Goal: Task Accomplishment & Management: Use online tool/utility

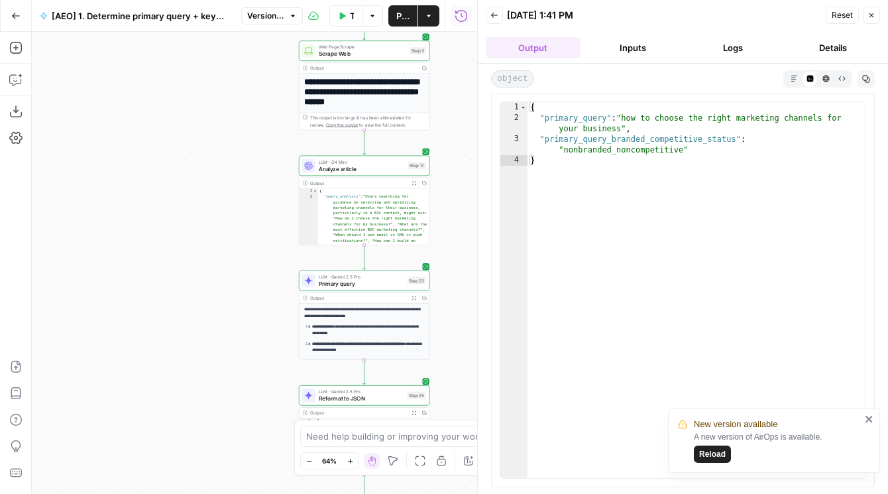
click at [720, 456] on span "Reload" at bounding box center [712, 454] width 27 height 12
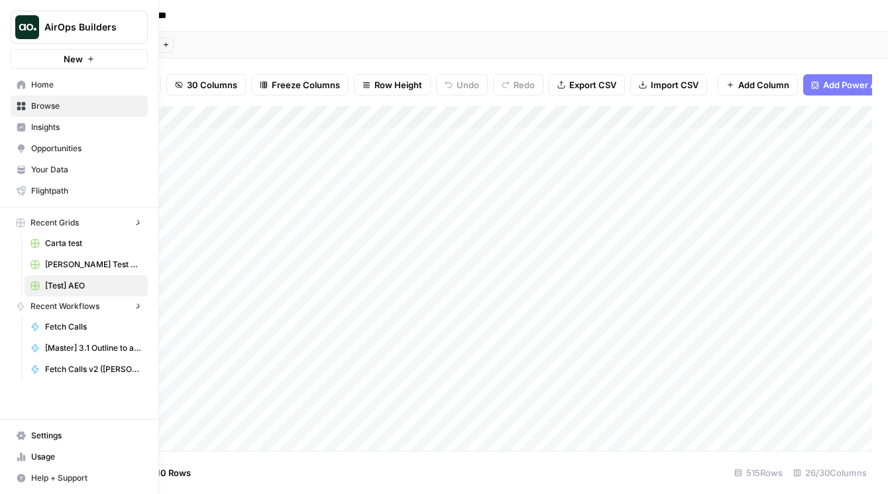
click at [17, 80] on icon at bounding box center [21, 84] width 9 height 9
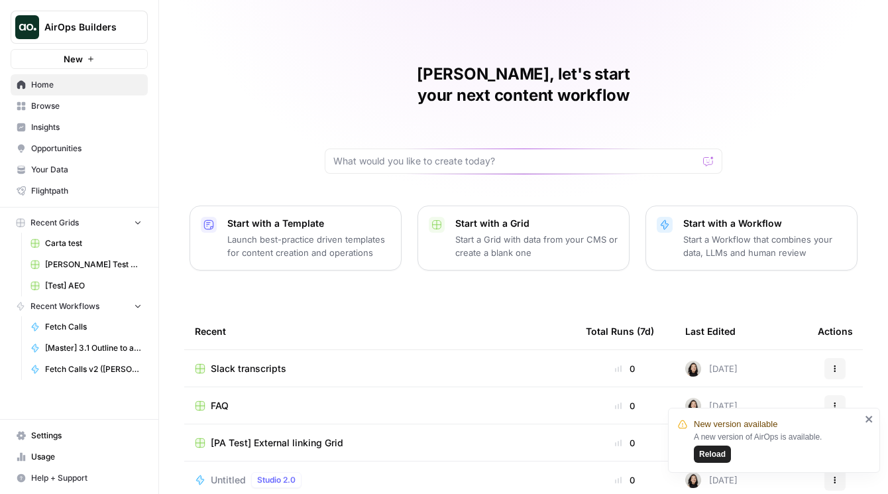
click at [91, 105] on span "Browse" at bounding box center [86, 106] width 111 height 12
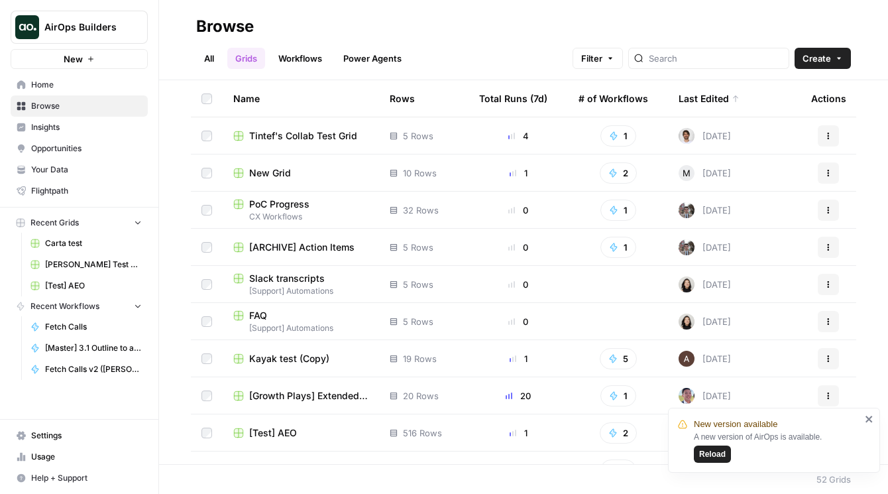
click at [202, 58] on link "All" at bounding box center [209, 58] width 26 height 21
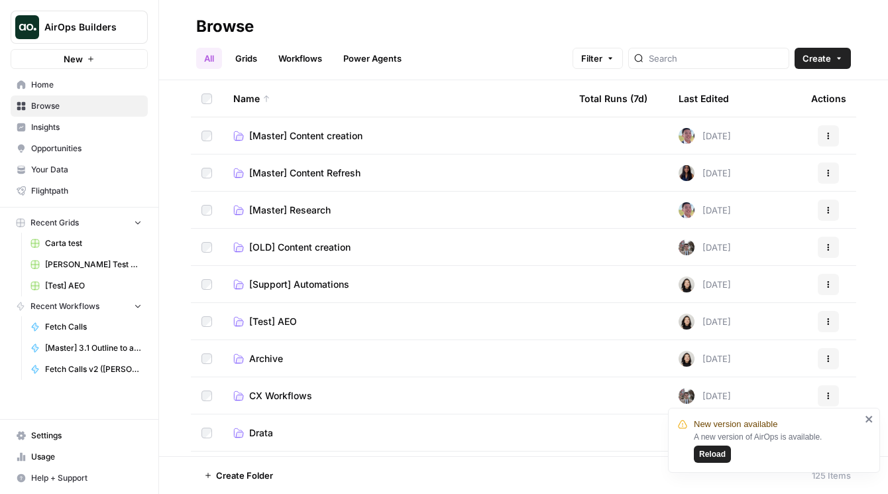
click at [850, 59] on button "Create" at bounding box center [823, 58] width 56 height 21
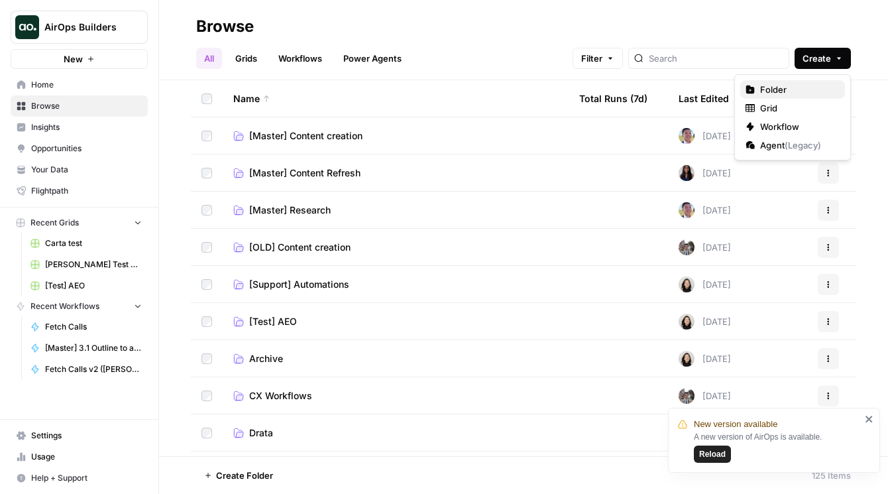
click at [777, 93] on span "Folder" at bounding box center [797, 89] width 74 height 13
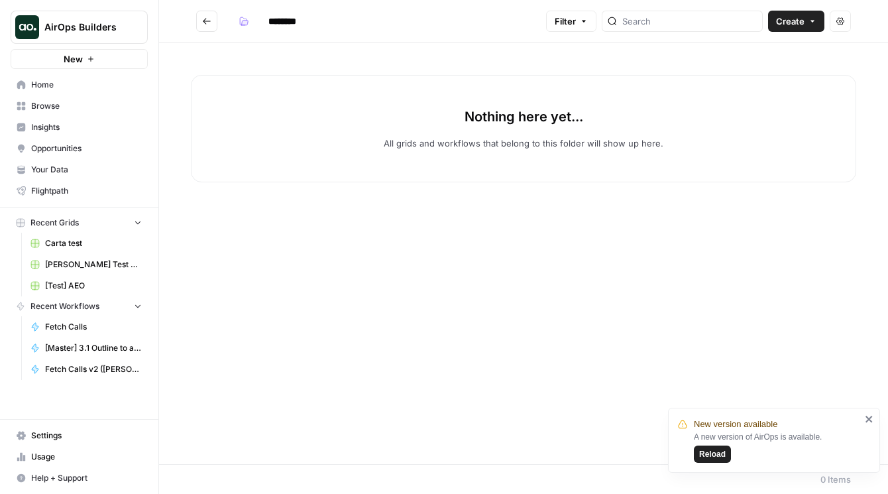
click at [280, 19] on input "********" at bounding box center [299, 21] width 74 height 21
type input "*"
type input "**********"
click at [199, 25] on button "Go back" at bounding box center [206, 21] width 21 height 21
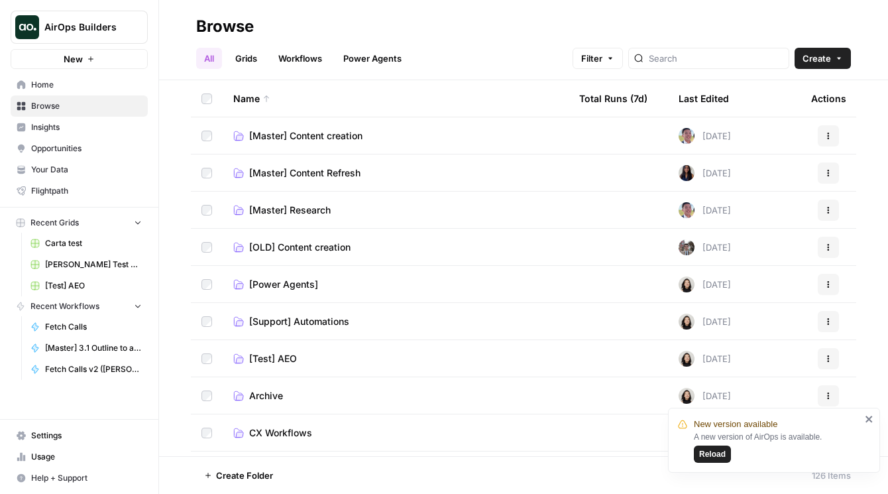
click at [294, 280] on span "[Power Agents]" at bounding box center [283, 284] width 69 height 13
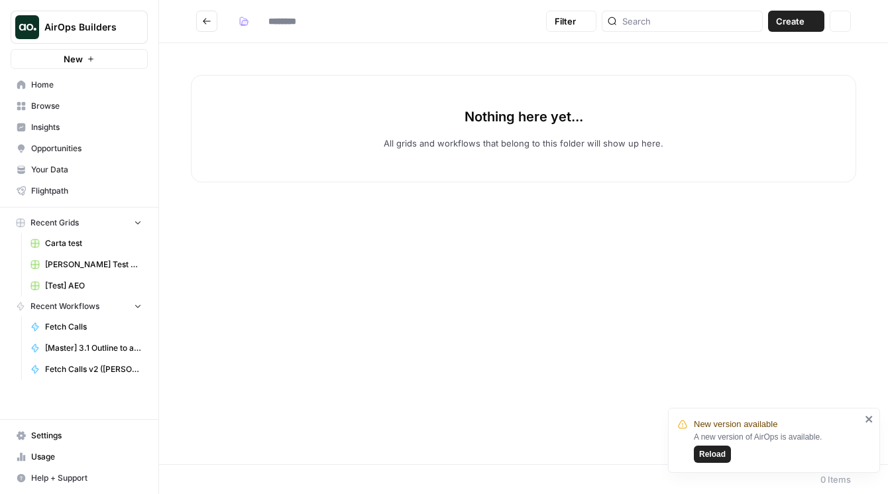
type input "**********"
click at [292, 25] on input "**********" at bounding box center [303, 21] width 82 height 21
click at [325, 25] on input "**********" at bounding box center [303, 21] width 82 height 21
click at [801, 21] on span "Create" at bounding box center [790, 21] width 28 height 13
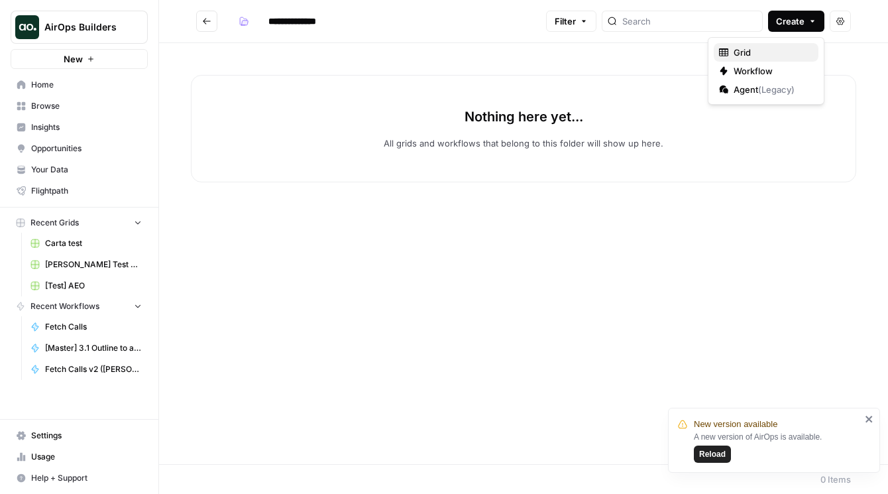
click at [737, 60] on button "Grid" at bounding box center [766, 52] width 105 height 19
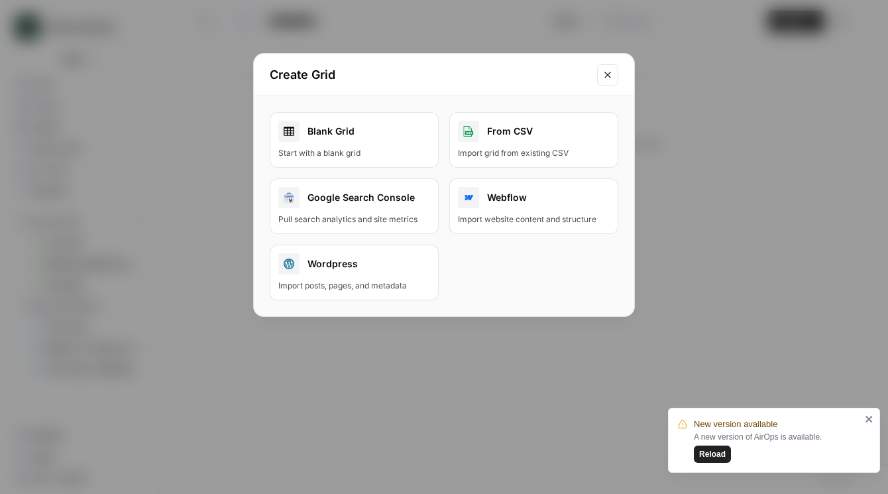
click at [386, 156] on div "Start with a blank grid" at bounding box center [354, 153] width 152 height 12
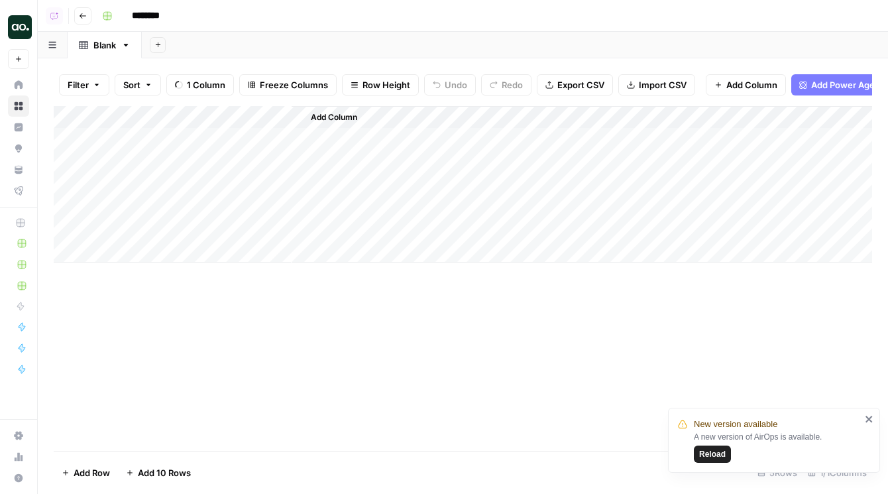
click at [173, 13] on input "********" at bounding box center [163, 15] width 74 height 21
type input "**********"
click at [227, 46] on div "Add Sheet" at bounding box center [515, 45] width 746 height 27
click at [180, 135] on div "Add Column" at bounding box center [463, 184] width 818 height 156
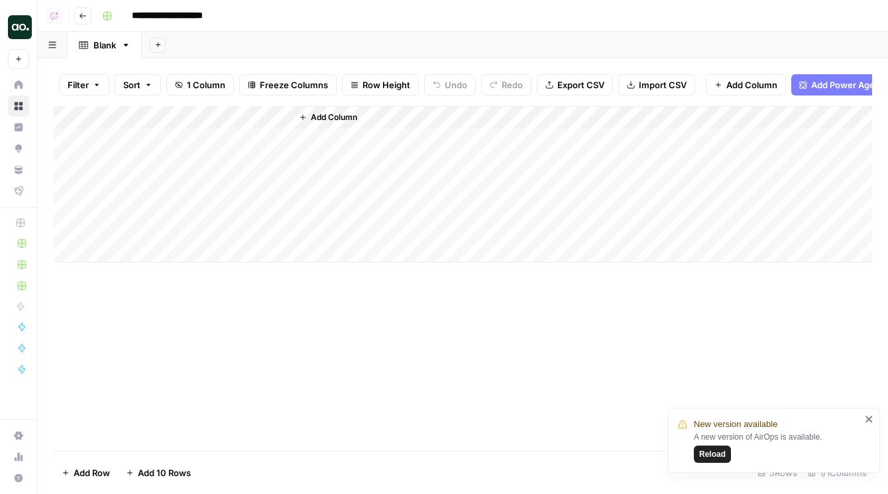
click at [147, 111] on div "Add Column" at bounding box center [463, 184] width 818 height 156
click at [158, 148] on input "Title" at bounding box center [179, 148] width 135 height 13
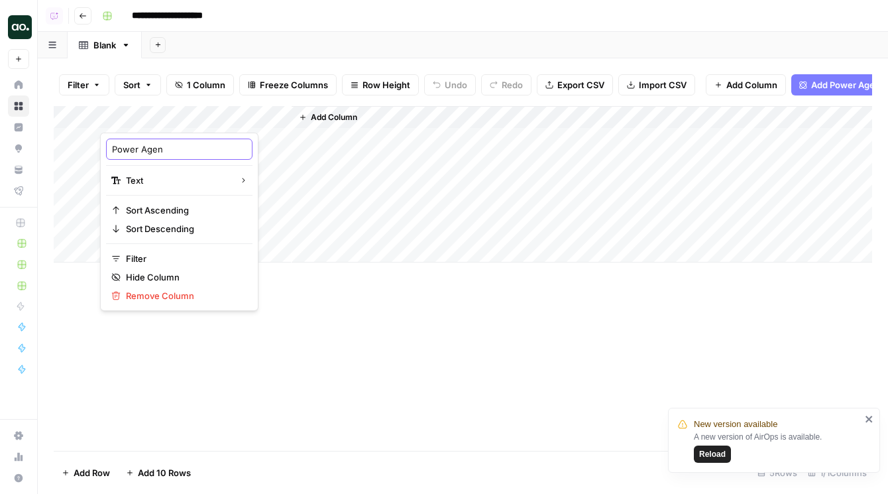
type input "Power Agent"
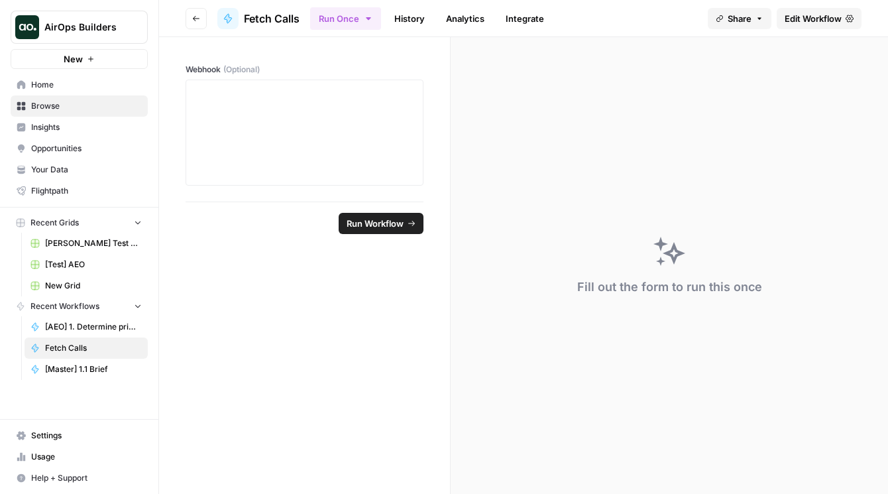
click at [839, 22] on span "Edit Workflow" at bounding box center [813, 18] width 57 height 13
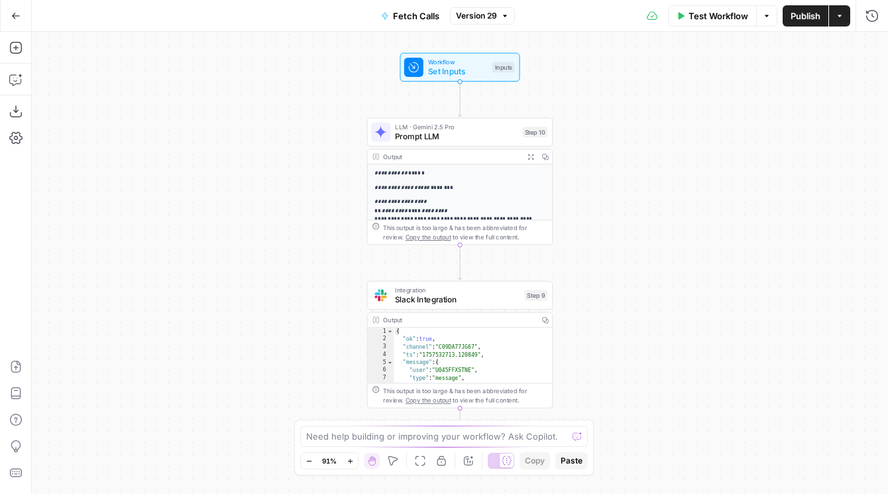
click at [12, 13] on icon "button" at bounding box center [15, 15] width 9 height 9
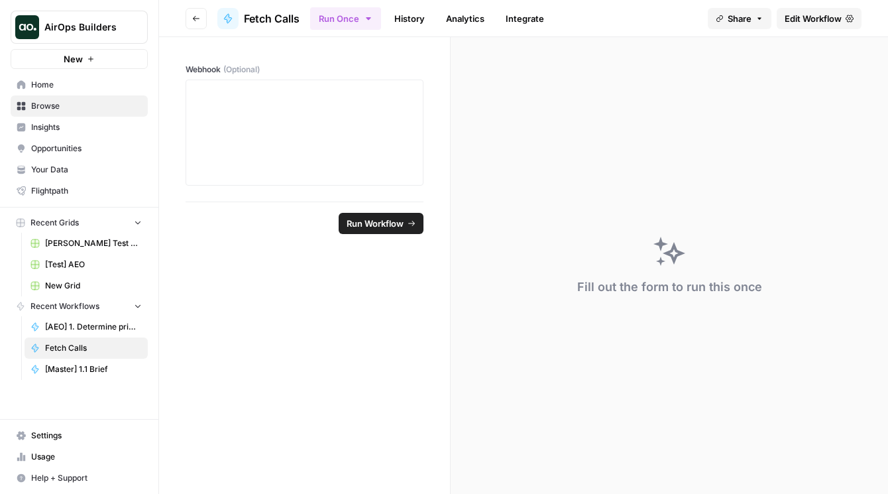
click at [68, 82] on span "Home" at bounding box center [86, 85] width 111 height 12
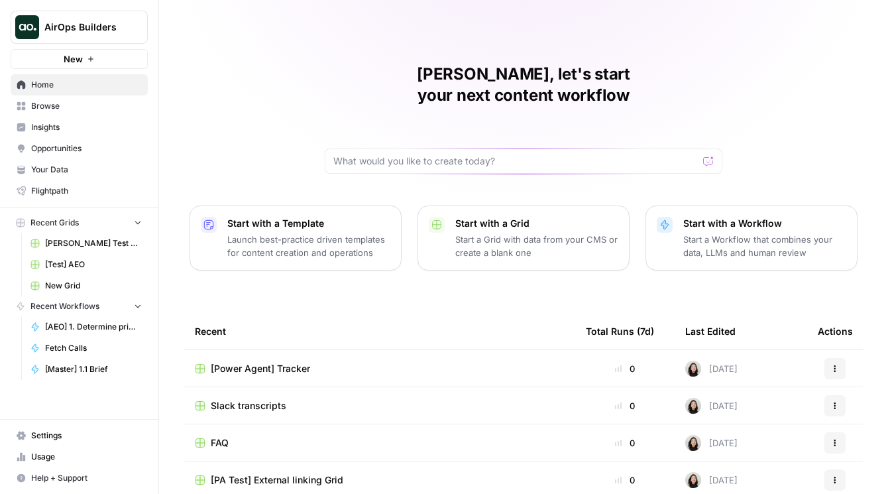
click at [55, 108] on span "Browse" at bounding box center [86, 106] width 111 height 12
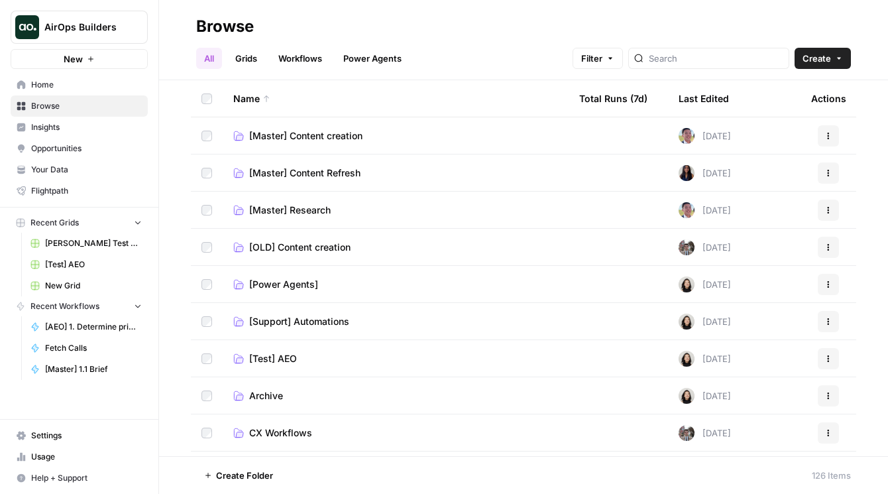
scroll to position [10, 0]
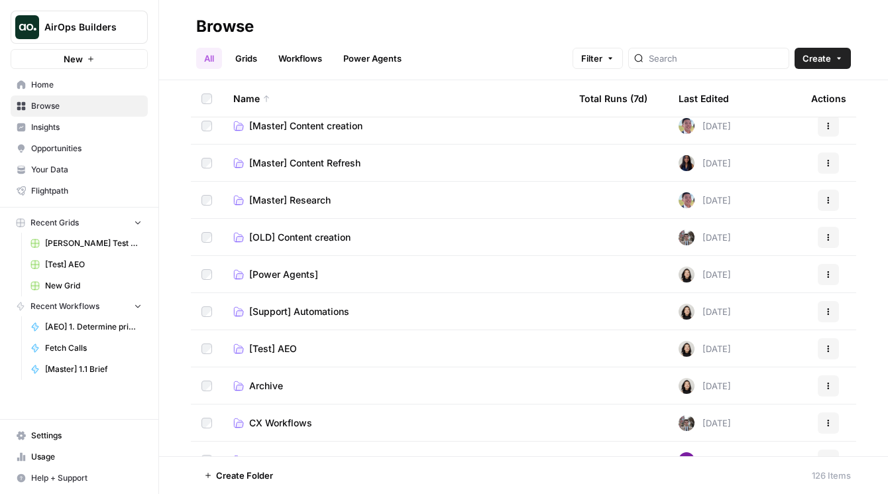
click at [270, 272] on span "[Power Agents]" at bounding box center [283, 274] width 69 height 13
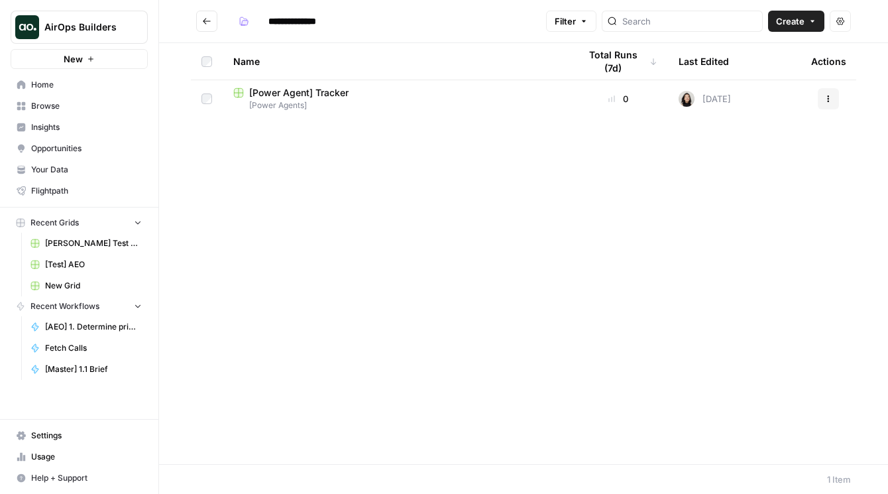
click at [814, 29] on button "Create" at bounding box center [796, 21] width 56 height 21
click at [741, 64] on span "Workflow" at bounding box center [771, 70] width 74 height 13
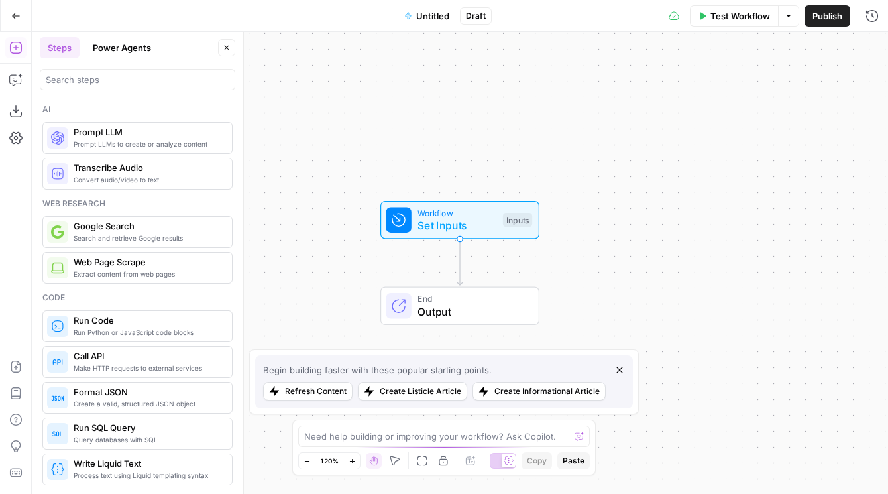
drag, startPoint x: 641, startPoint y: 239, endPoint x: 641, endPoint y: 105, distance: 134.5
click at [641, 105] on div "Workflow Set Inputs Inputs End Output" at bounding box center [460, 263] width 856 height 462
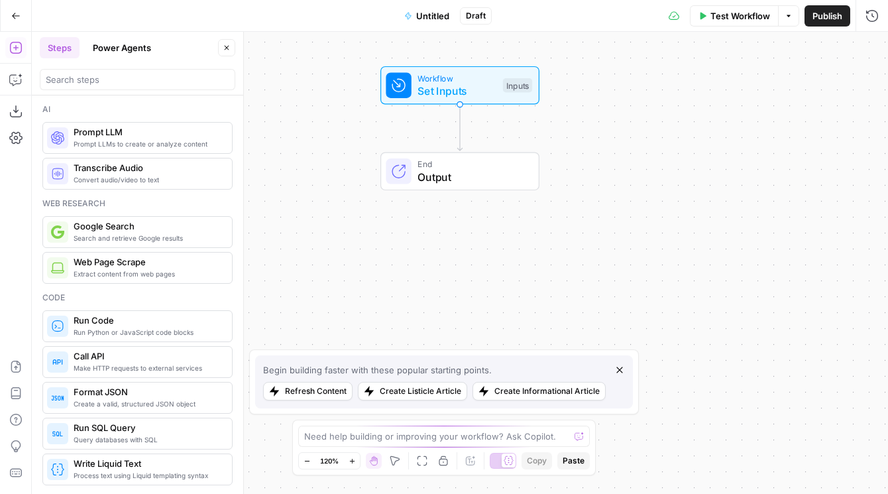
click at [101, 49] on button "Power Agents" at bounding box center [122, 47] width 74 height 21
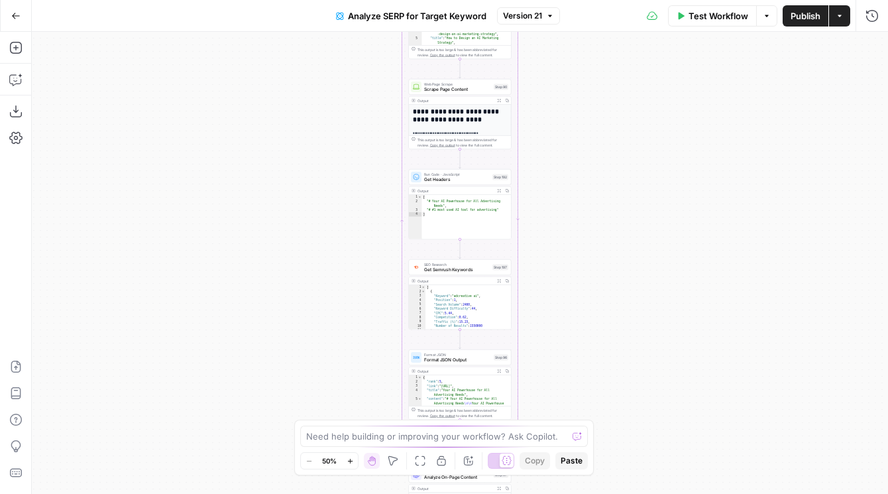
drag, startPoint x: 341, startPoint y: 95, endPoint x: 249, endPoint y: 79, distance: 93.6
click at [249, 79] on div "Workflow Set Inputs Inputs Google Search Perform Google Search Step 51 Output E…" at bounding box center [460, 263] width 856 height 462
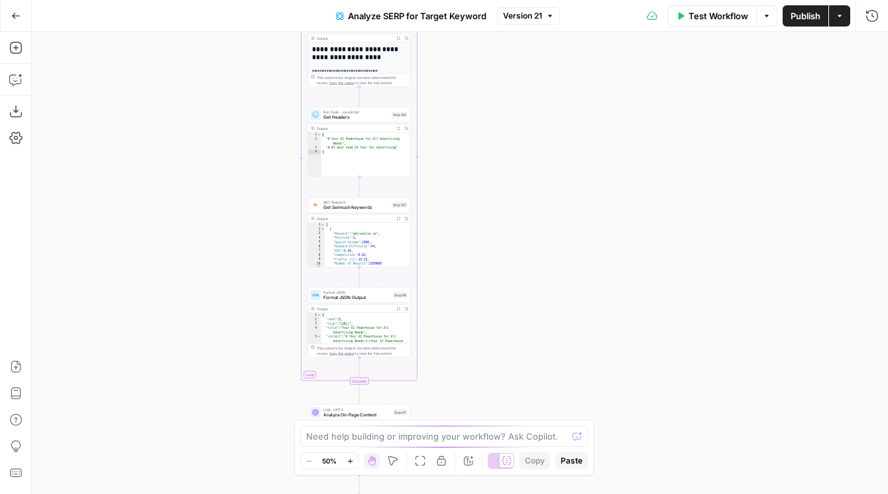
drag, startPoint x: 591, startPoint y: 358, endPoint x: 545, endPoint y: 79, distance: 282.8
click at [545, 79] on div "Workflow Set Inputs Inputs Google Search Perform Google Search Step 51 Output E…" at bounding box center [460, 263] width 856 height 462
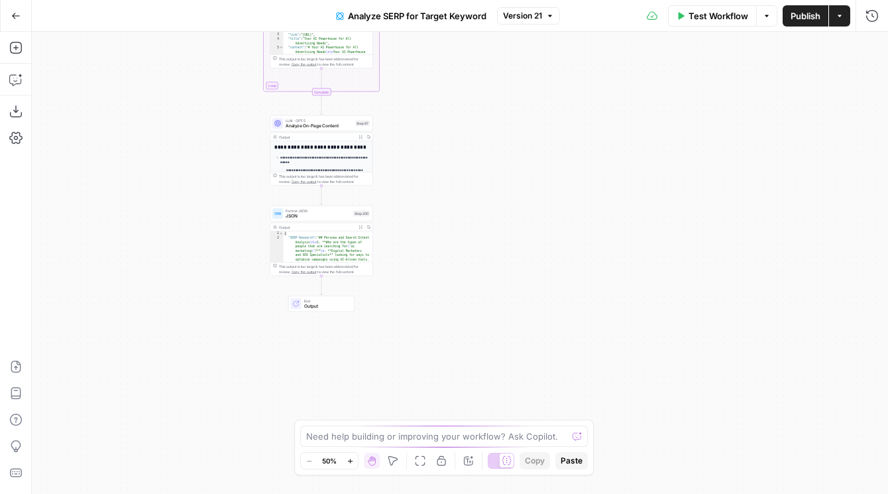
drag, startPoint x: 468, startPoint y: 235, endPoint x: 467, endPoint y: 148, distance: 86.8
click at [467, 148] on div "Workflow Set Inputs Inputs Google Search Perform Google Search Step 51 Output E…" at bounding box center [460, 263] width 856 height 462
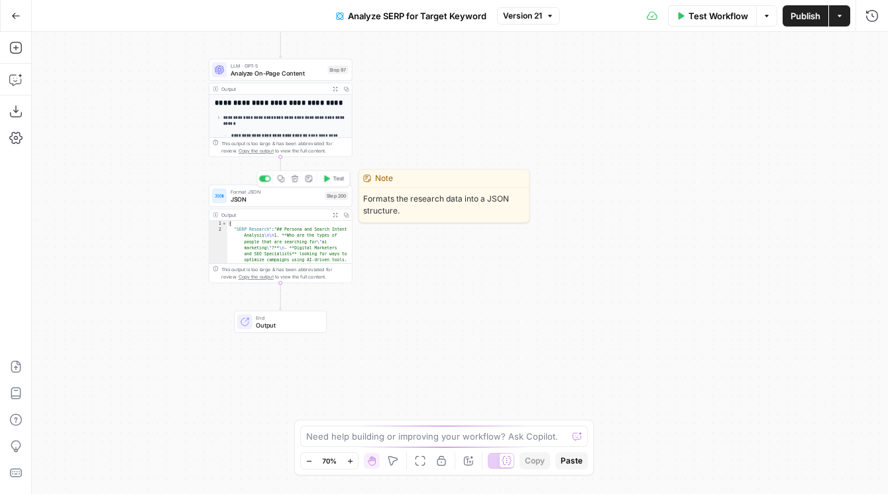
click at [294, 197] on span "JSON" at bounding box center [276, 198] width 91 height 9
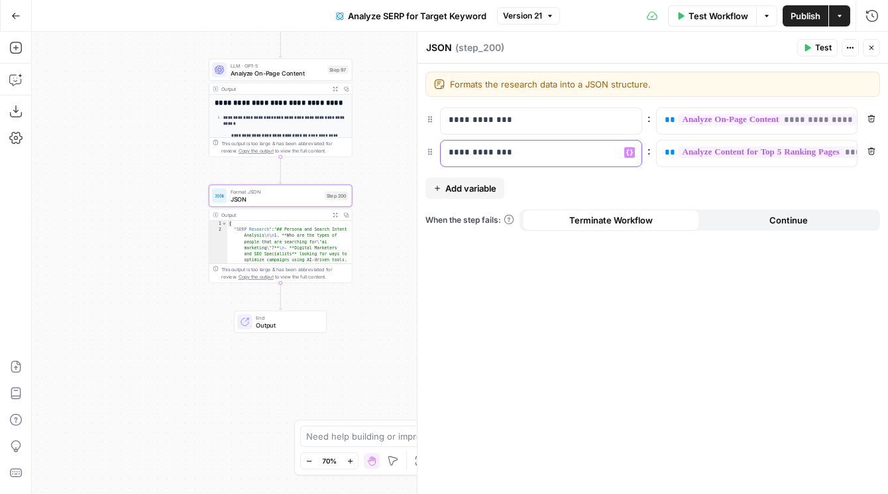
click at [542, 154] on p "**********" at bounding box center [541, 152] width 185 height 13
click at [510, 127] on div "**********" at bounding box center [531, 121] width 180 height 26
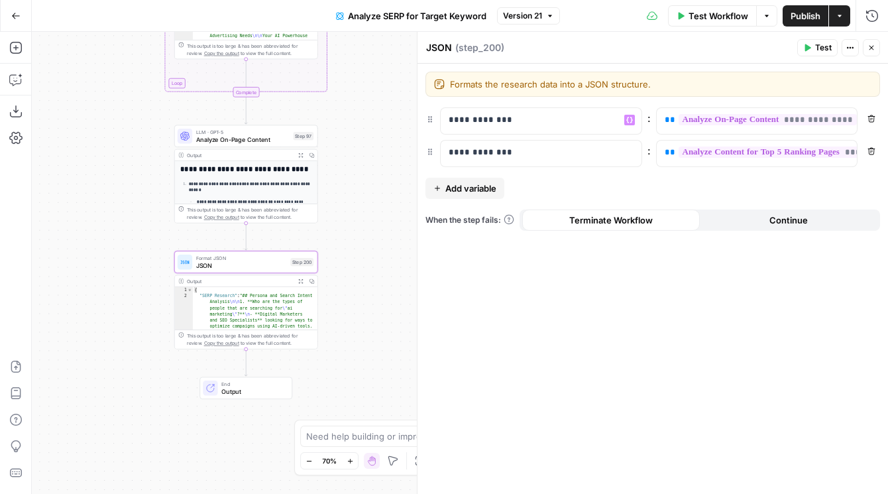
drag, startPoint x: 151, startPoint y: 195, endPoint x: 117, endPoint y: 261, distance: 74.7
click at [117, 261] on div "Workflow Set Inputs Inputs Google Search Perform Google Search Step 51 Output E…" at bounding box center [460, 263] width 856 height 462
click at [543, 122] on p "**********" at bounding box center [531, 119] width 164 height 13
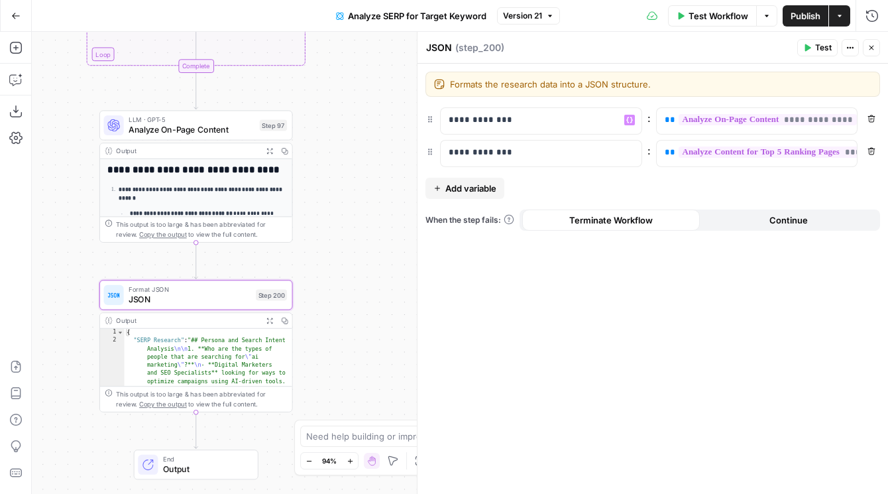
drag, startPoint x: 388, startPoint y: 167, endPoint x: 434, endPoint y: 167, distance: 45.7
click at [434, 167] on body "AirOps Administrative New Home Browse Insights Opportunities Your Data Flightpa…" at bounding box center [444, 247] width 888 height 494
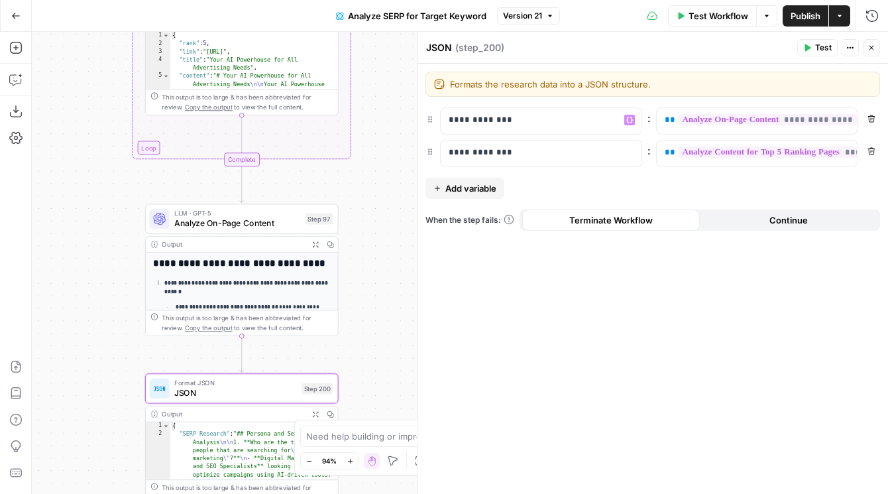
drag, startPoint x: 359, startPoint y: 131, endPoint x: 359, endPoint y: 359, distance: 227.3
click at [359, 359] on div "Workflow Set Inputs Inputs Google Search Perform Google Search Step 51 Output E…" at bounding box center [460, 263] width 856 height 462
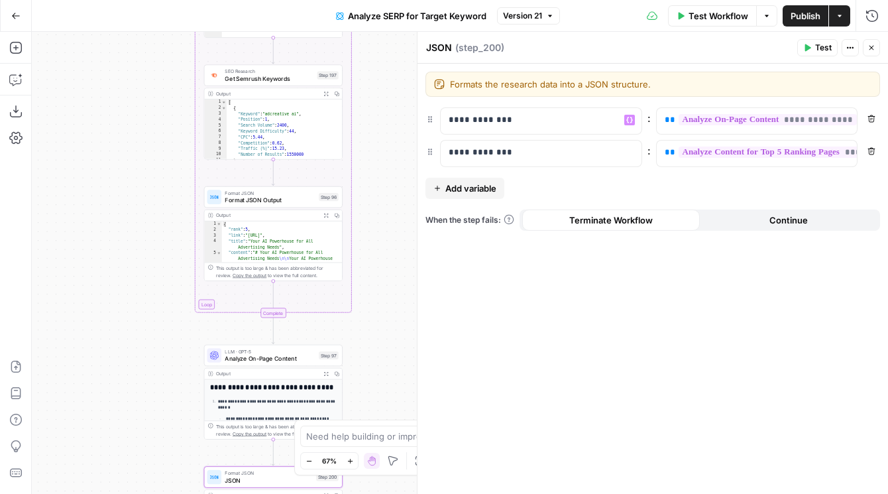
drag, startPoint x: 394, startPoint y: 138, endPoint x: 394, endPoint y: -1, distance: 139.2
click at [394, 0] on html "AirOps Administrative New Home Browse Insights Opportunities Your Data Flightpa…" at bounding box center [444, 247] width 888 height 494
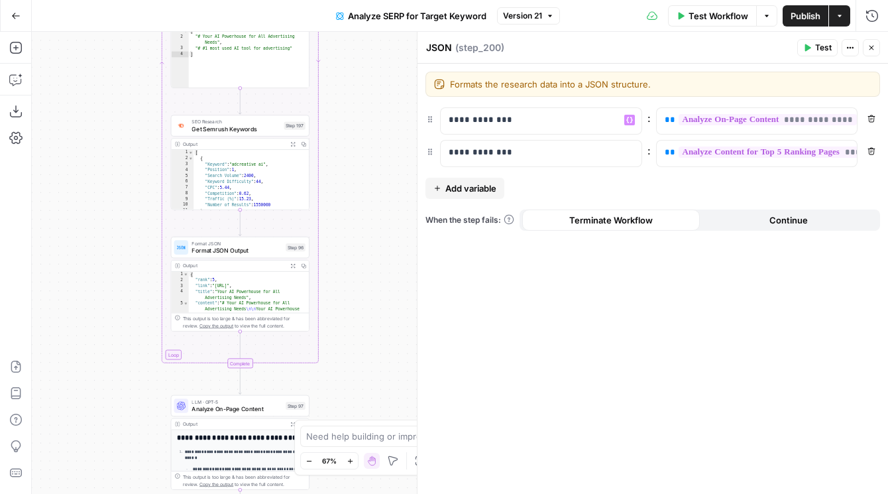
drag, startPoint x: 147, startPoint y: 116, endPoint x: 107, endPoint y: 382, distance: 269.4
click at [107, 372] on div "Workflow Set Inputs Inputs Google Search Perform Google Search Step 51 Output E…" at bounding box center [460, 263] width 856 height 462
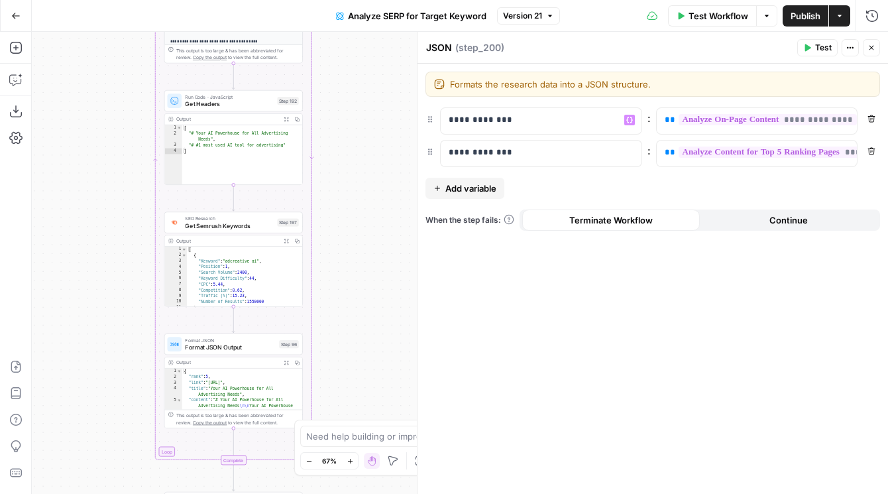
drag, startPoint x: 107, startPoint y: 142, endPoint x: 107, endPoint y: 400, distance: 257.8
click at [107, 397] on div "Workflow Set Inputs Inputs Google Search Perform Google Search Step 51 Output E…" at bounding box center [460, 263] width 856 height 462
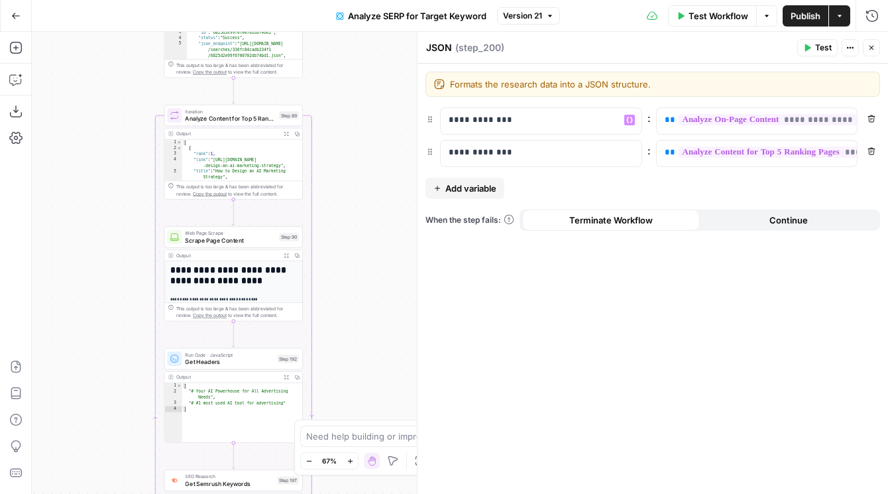
drag, startPoint x: 109, startPoint y: 117, endPoint x: 109, endPoint y: 349, distance: 232.0
click at [109, 349] on div "Workflow Set Inputs Inputs Google Search Perform Google Search Step 51 Output E…" at bounding box center [460, 263] width 856 height 462
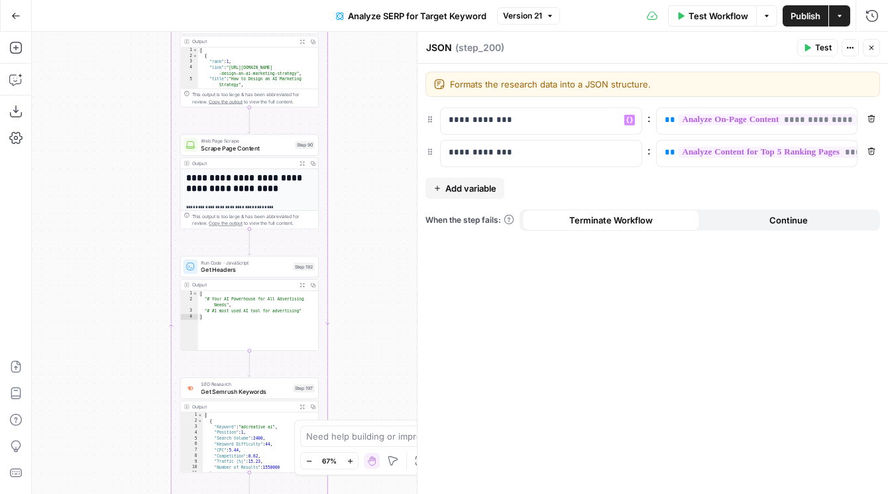
drag, startPoint x: 109, startPoint y: 345, endPoint x: 129, endPoint y: 9, distance: 337.3
click at [127, 12] on div "Go Back Analyze SERP for Target Keyword Version 21 Test Workflow Options Publis…" at bounding box center [444, 247] width 888 height 494
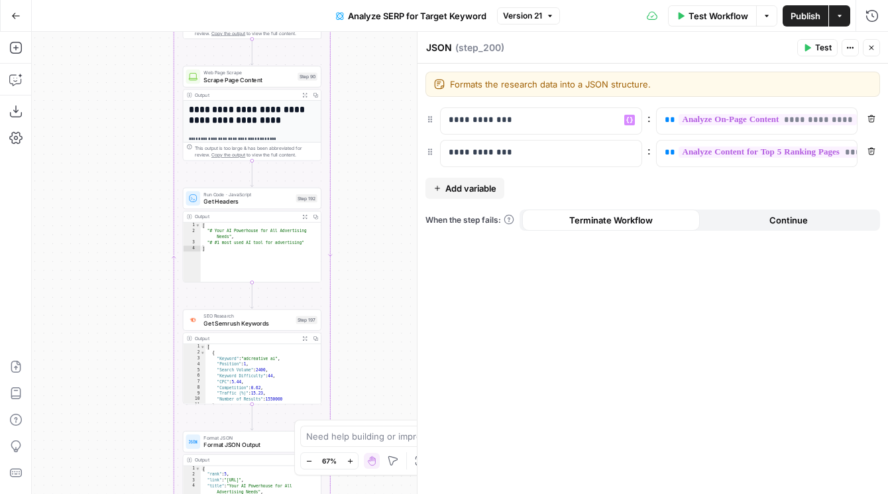
drag, startPoint x: 59, startPoint y: 435, endPoint x: 58, endPoint y: 127, distance: 307.5
click at [59, 127] on div "Workflow Set Inputs Inputs Google Search Perform Google Search Step 51 Output E…" at bounding box center [460, 263] width 856 height 462
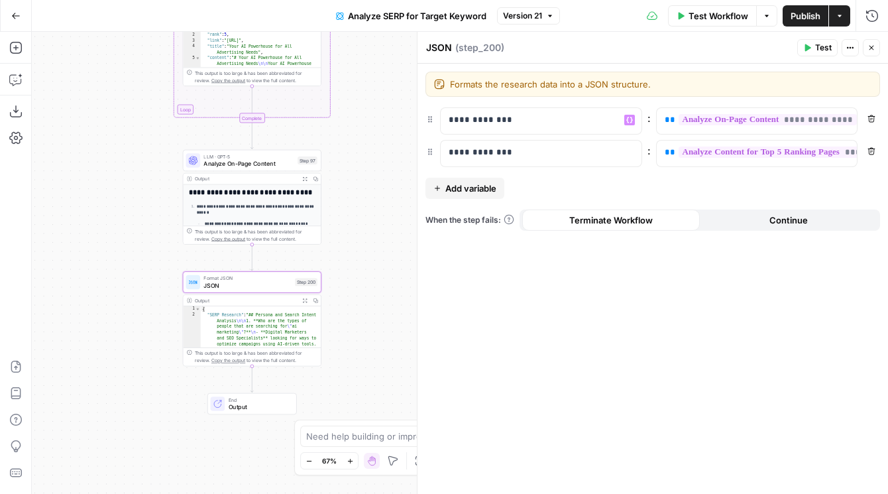
drag, startPoint x: 60, startPoint y: 391, endPoint x: 60, endPoint y: 200, distance: 190.9
click at [60, 200] on div "Workflow Set Inputs Inputs Google Search Perform Google Search Step 51 Output E…" at bounding box center [460, 263] width 856 height 462
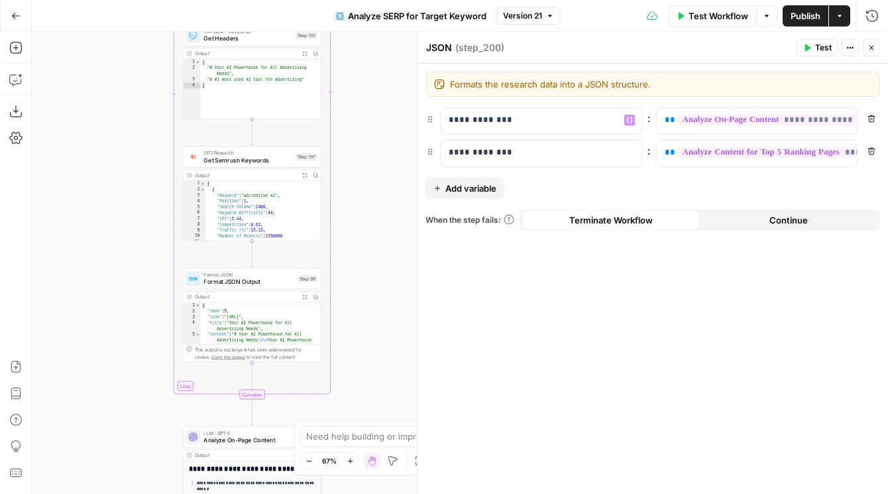
drag, startPoint x: 116, startPoint y: 246, endPoint x: 116, endPoint y: 441, distance: 194.8
click at [116, 441] on div "Workflow Set Inputs Inputs Google Search Perform Google Search Step 51 Output E…" at bounding box center [460, 263] width 856 height 462
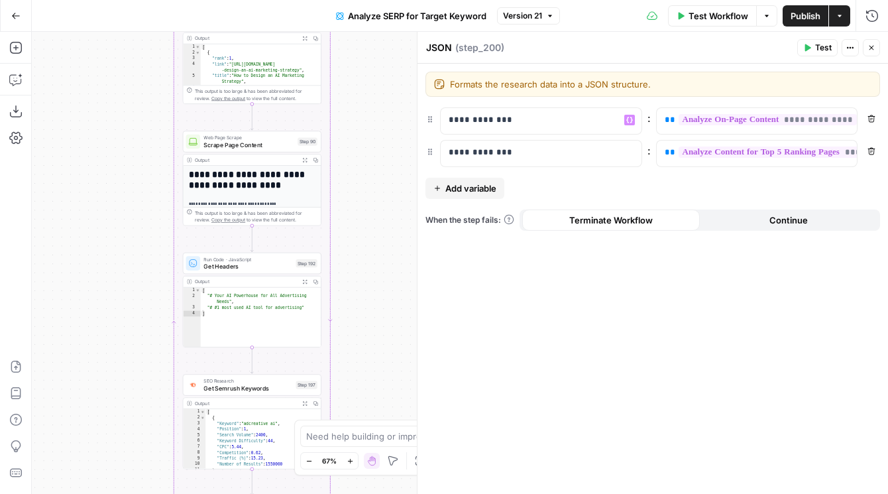
drag, startPoint x: 117, startPoint y: 298, endPoint x: 117, endPoint y: 399, distance: 100.7
click at [117, 399] on div "Workflow Set Inputs Inputs Google Search Perform Google Search Step 51 Output E…" at bounding box center [460, 263] width 856 height 462
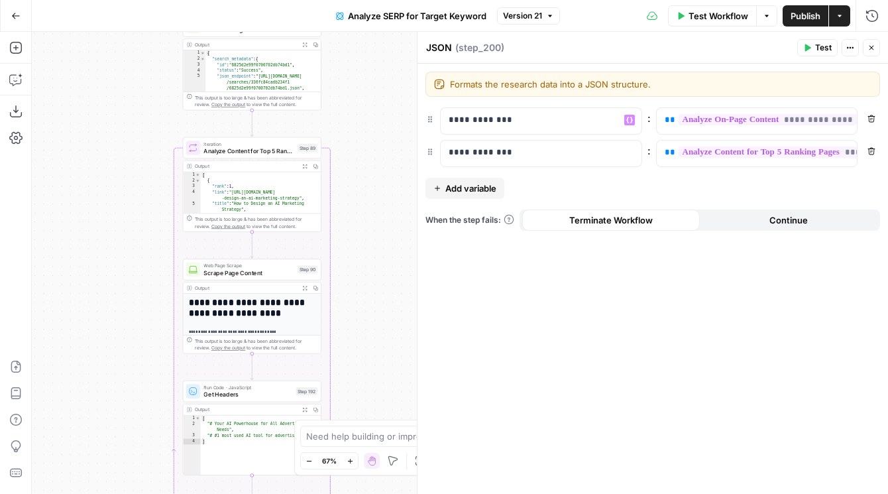
drag, startPoint x: 131, startPoint y: 226, endPoint x: 131, endPoint y: 308, distance: 82.2
click at [131, 308] on div "Workflow Set Inputs Inputs Google Search Perform Google Search Step 51 Output E…" at bounding box center [460, 263] width 856 height 462
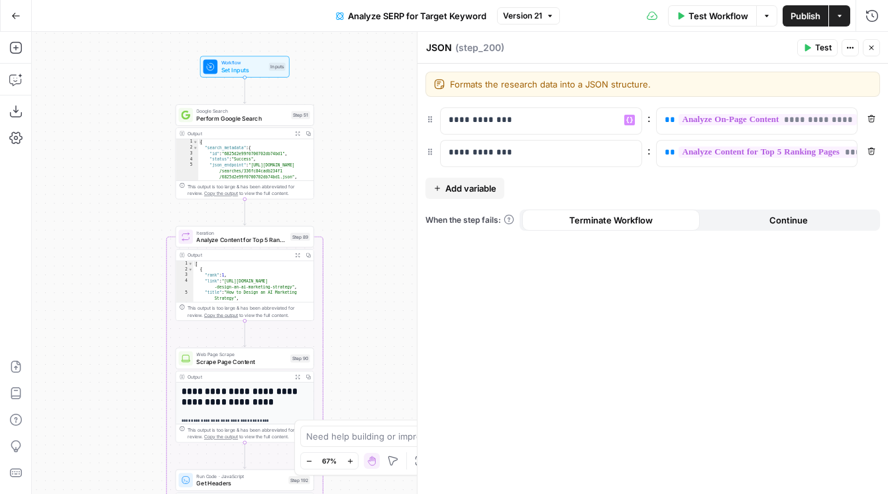
drag, startPoint x: 131, startPoint y: 308, endPoint x: 108, endPoint y: 453, distance: 146.9
click at [108, 453] on div "Workflow Set Inputs Inputs Google Search Perform Google Search Step 51 Output E…" at bounding box center [460, 263] width 856 height 462
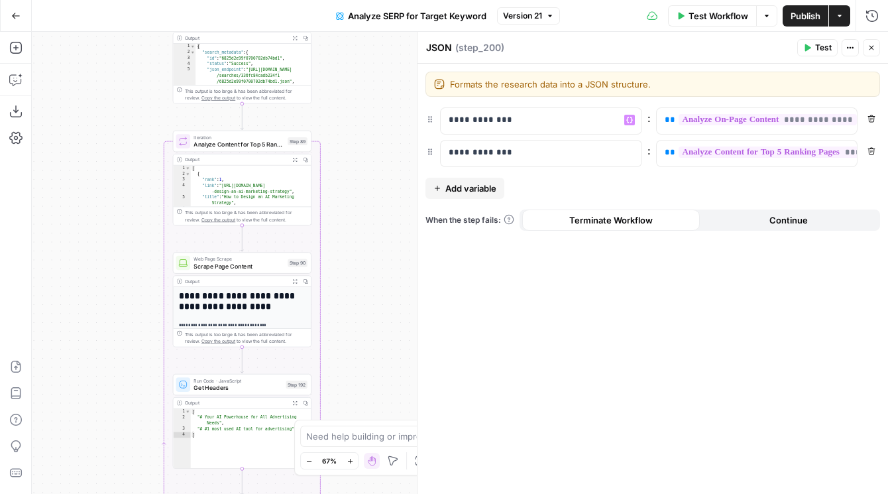
drag, startPoint x: 110, startPoint y: 345, endPoint x: 135, endPoint y: 56, distance: 290.7
click at [134, 58] on div "Workflow Set Inputs Inputs Google Search Perform Google Search Step 51 Output E…" at bounding box center [460, 263] width 856 height 462
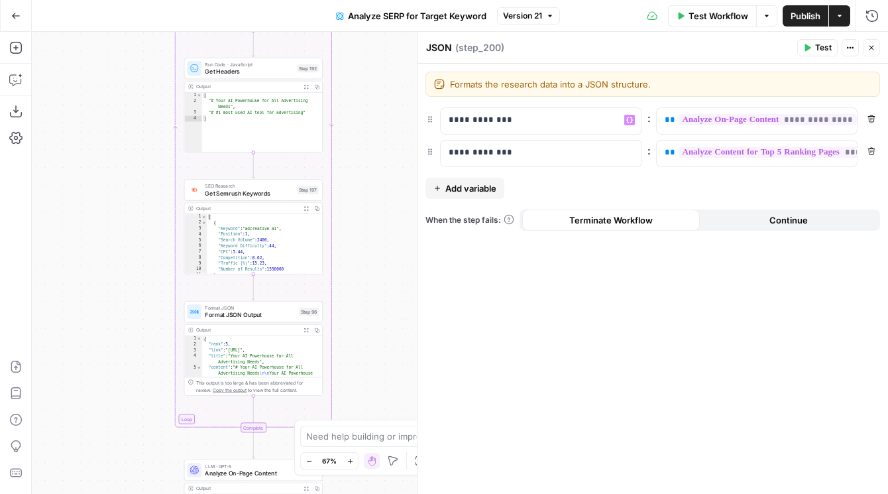
drag, startPoint x: 104, startPoint y: 285, endPoint x: 104, endPoint y: 104, distance: 180.9
click at [104, 104] on div "Workflow Set Inputs Inputs Google Search Perform Google Search Step 51 Output E…" at bounding box center [460, 263] width 856 height 462
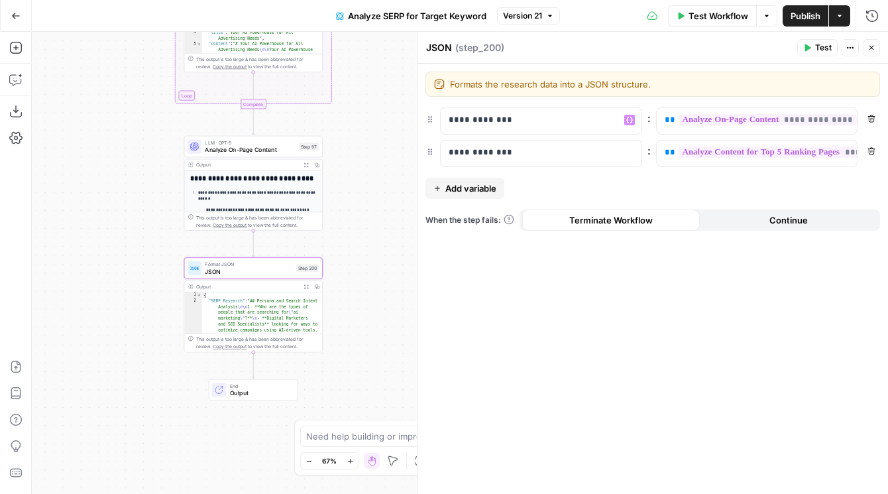
drag, startPoint x: 104, startPoint y: 93, endPoint x: 104, endPoint y: -27, distance: 120.0
click at [104, 0] on html "AirOps Administrative New Home Browse Insights Opportunities Your Data Flightpa…" at bounding box center [444, 247] width 888 height 494
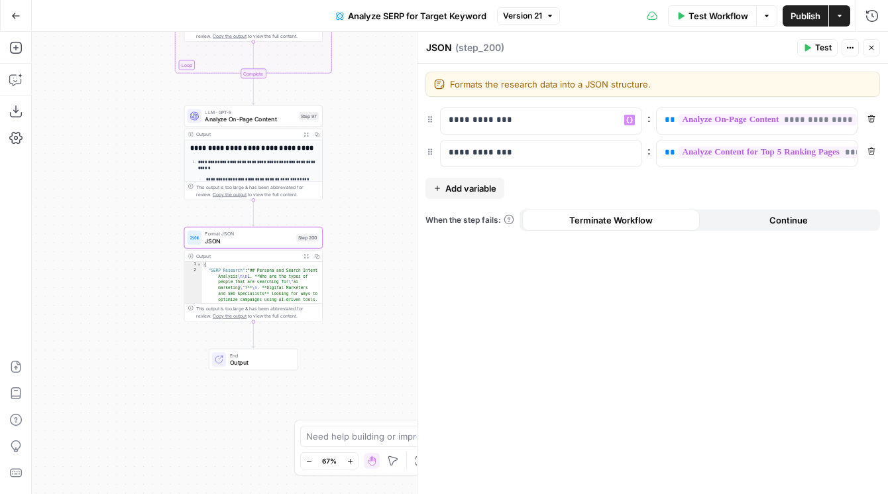
click at [96, 208] on div "Workflow Set Inputs Inputs Google Search Perform Google Search Step 51 Output E…" at bounding box center [460, 263] width 856 height 462
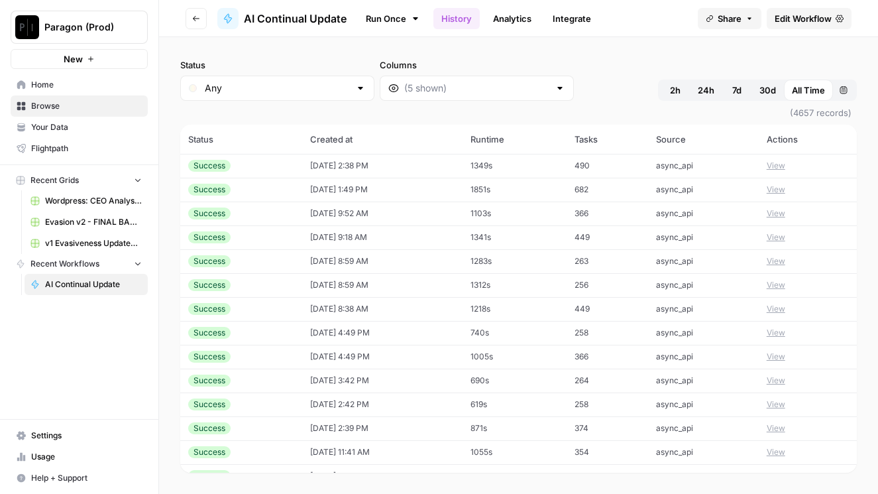
scroll to position [186, 0]
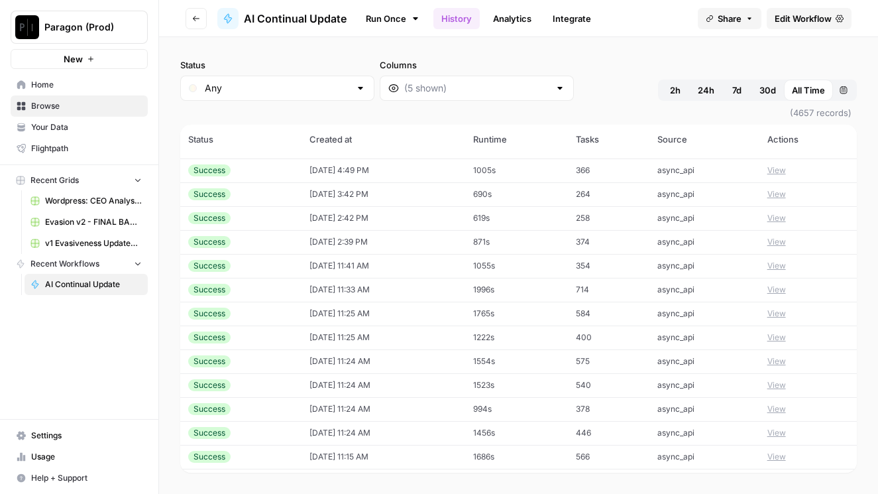
click at [738, 93] on span "7d" at bounding box center [736, 90] width 9 height 13
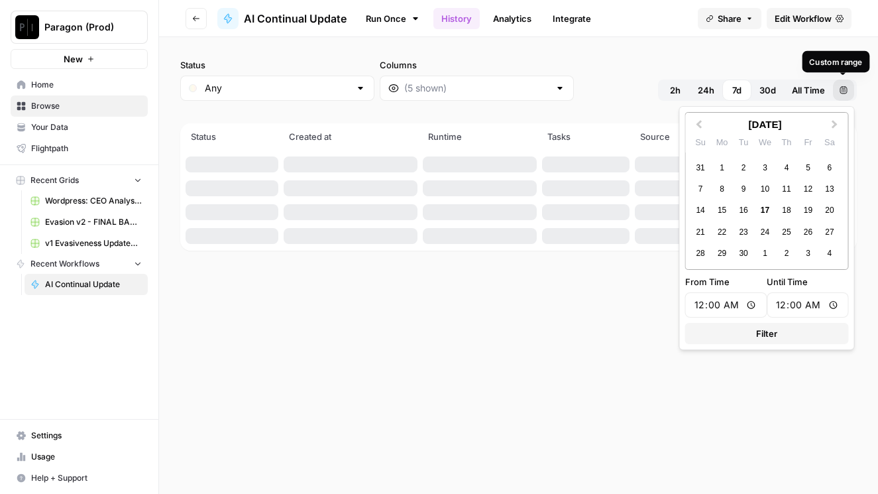
click at [846, 84] on button "Custom range" at bounding box center [843, 90] width 21 height 21
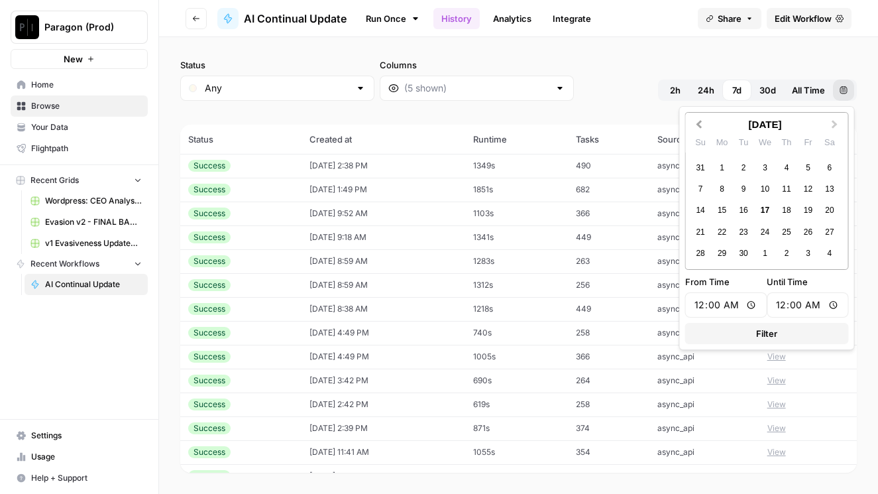
click at [694, 123] on button "Previous Month" at bounding box center [697, 124] width 21 height 21
click at [803, 167] on div "1" at bounding box center [808, 168] width 18 height 18
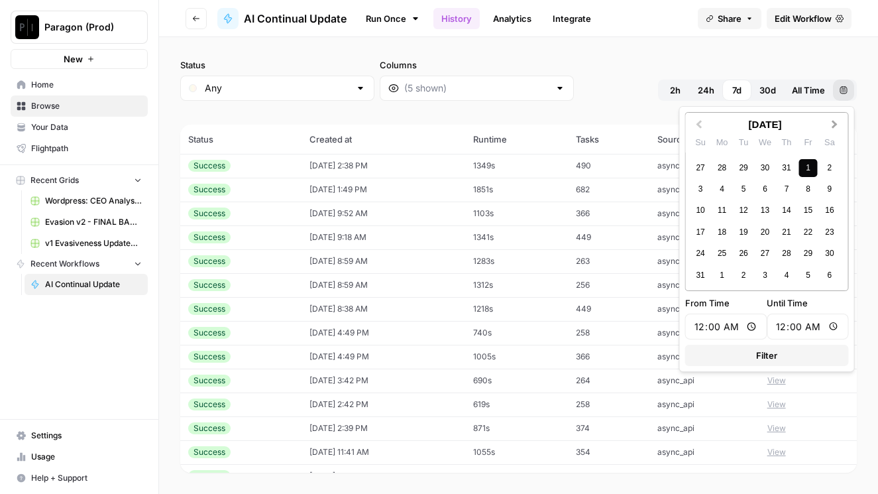
click at [835, 125] on span "Next Month" at bounding box center [835, 123] width 0 height 13
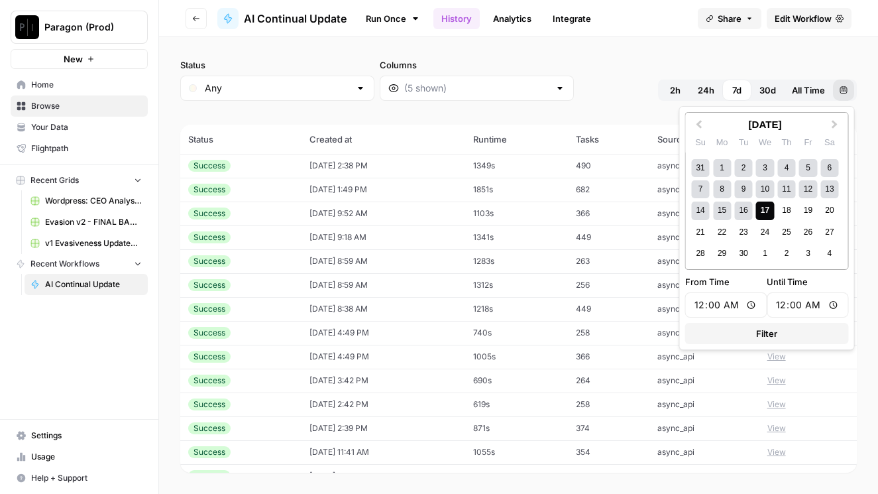
click at [767, 213] on div "17" at bounding box center [765, 210] width 18 height 18
click at [760, 329] on span "Filter" at bounding box center [766, 333] width 21 height 13
